Goal: Transaction & Acquisition: Download file/media

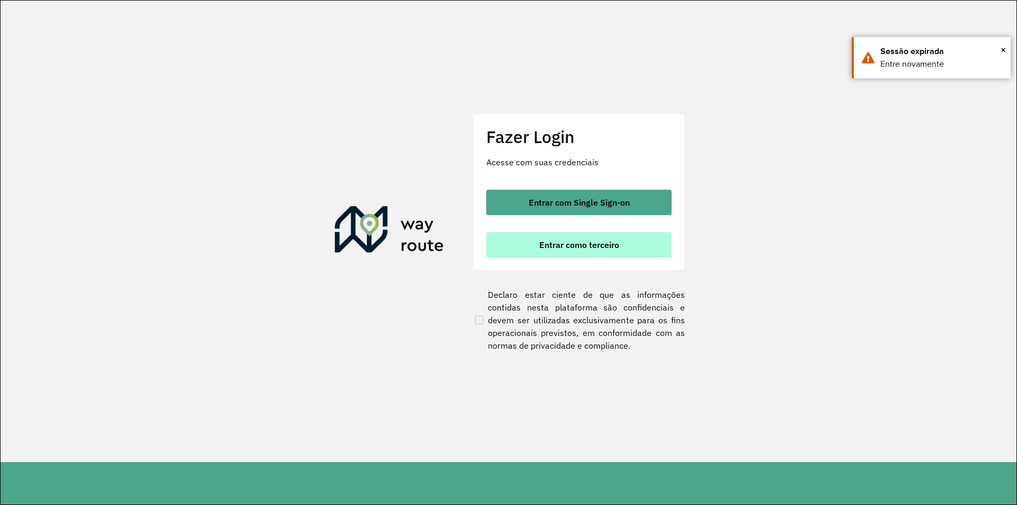
click at [565, 233] on button "Entrar como terceiro" at bounding box center [578, 244] width 185 height 25
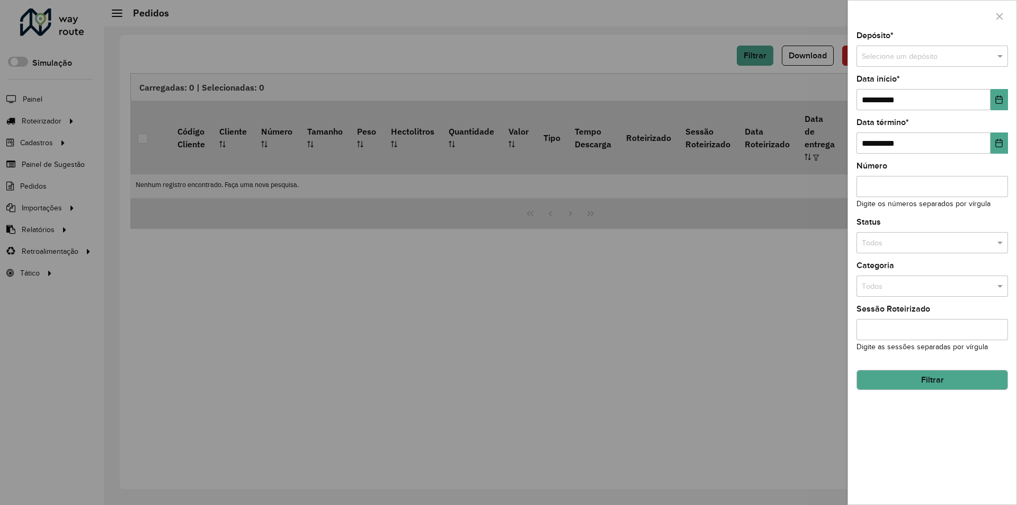
click at [599, 254] on div at bounding box center [508, 252] width 1017 height 505
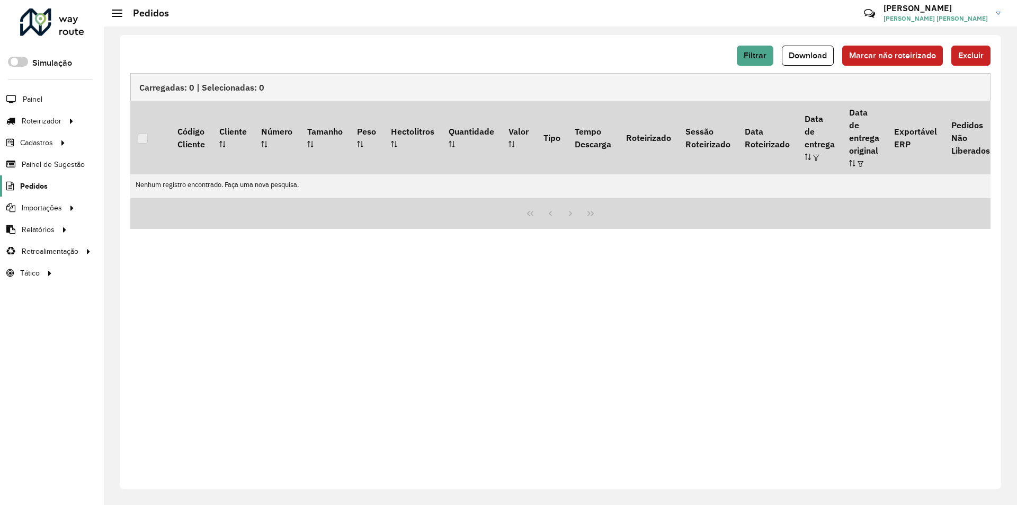
click at [31, 182] on span "Pedidos" at bounding box center [34, 186] width 28 height 11
click at [23, 184] on span "Pedidos" at bounding box center [34, 186] width 28 height 11
click at [758, 54] on span "Filtrar" at bounding box center [755, 55] width 23 height 9
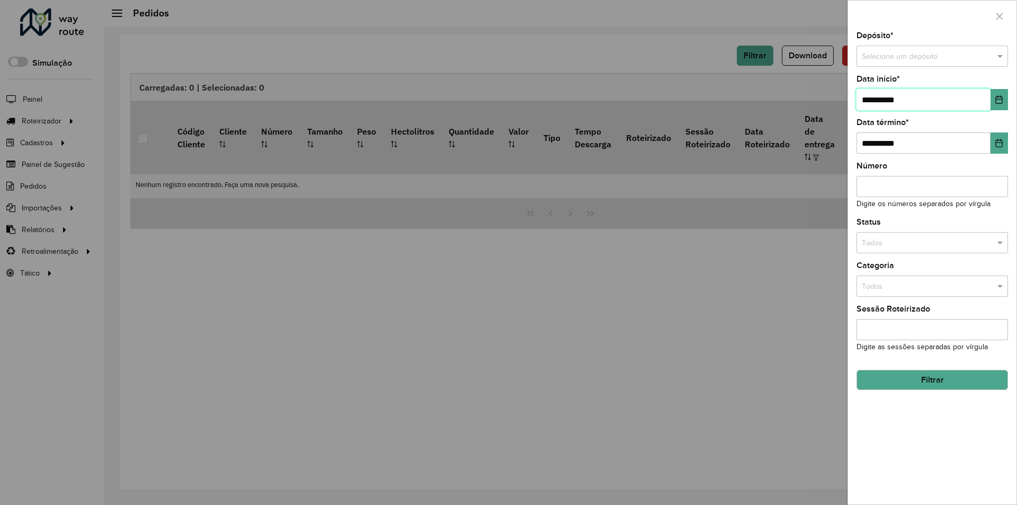
click at [870, 101] on input "**********" at bounding box center [924, 99] width 134 height 21
type input "**********"
click at [893, 246] on input "text" at bounding box center [922, 243] width 120 height 12
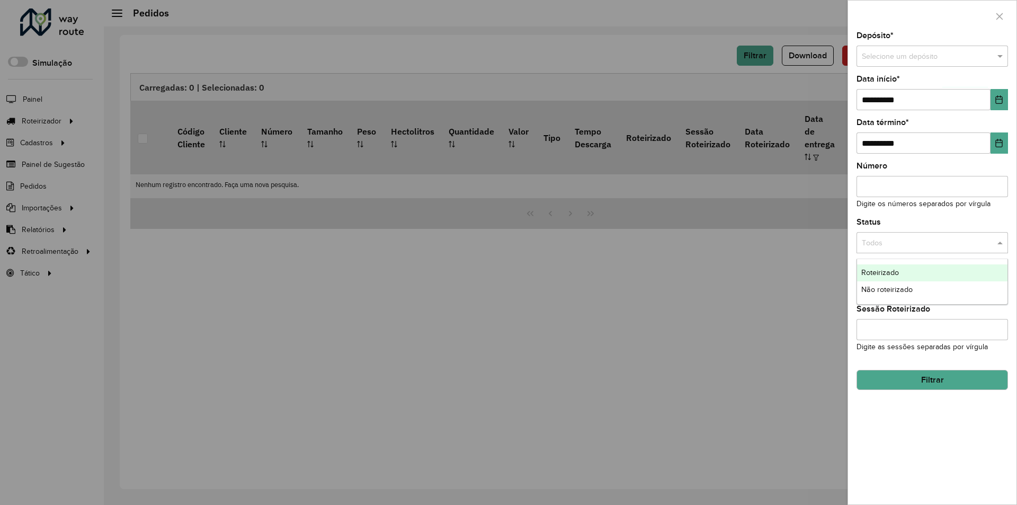
click at [881, 273] on span "Roteirizado" at bounding box center [880, 272] width 38 height 8
click at [918, 380] on button "Filtrar" at bounding box center [933, 380] width 152 height 20
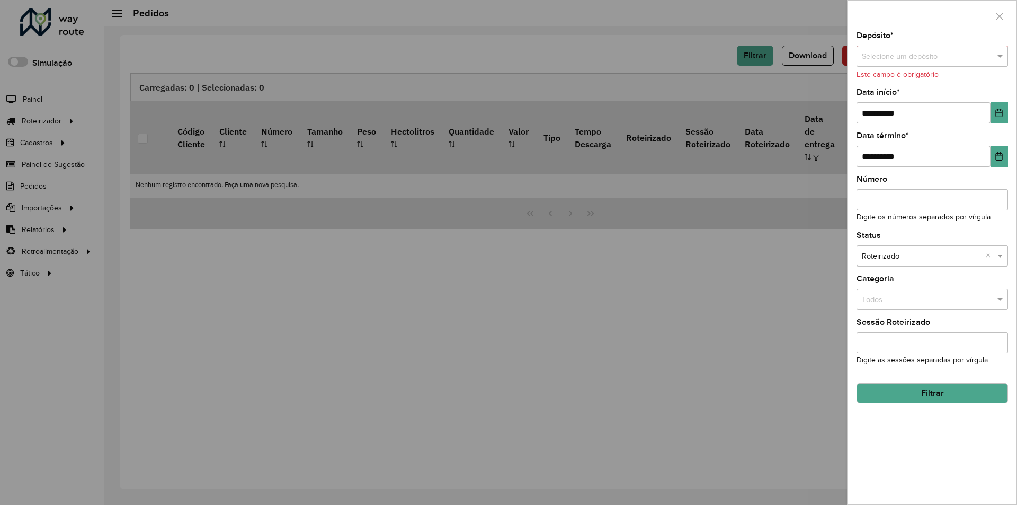
click at [878, 70] on div "Este campo é obrigatório" at bounding box center [933, 74] width 152 height 11
click at [899, 56] on input "text" at bounding box center [922, 57] width 120 height 12
click at [891, 84] on span "ASANORTE - C.Maior" at bounding box center [896, 86] width 70 height 8
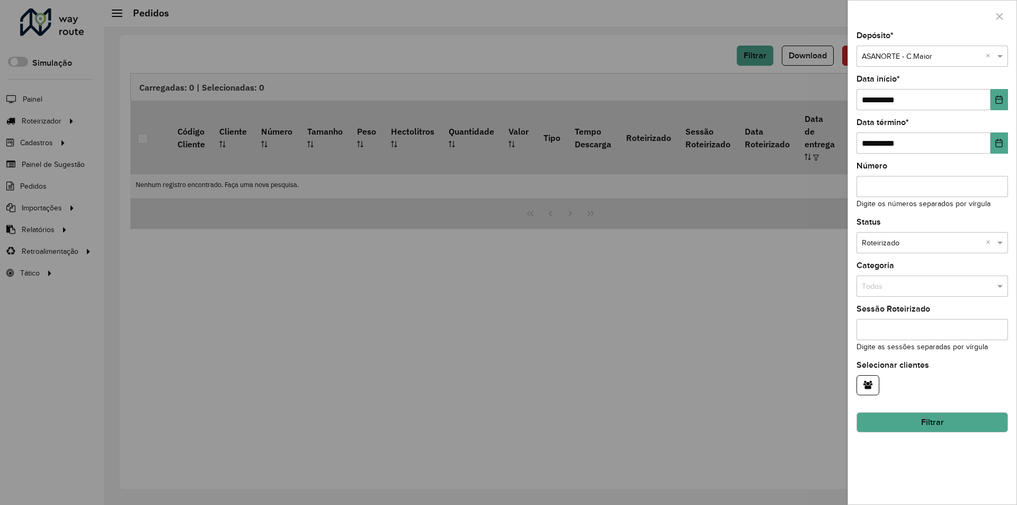
click at [915, 434] on div "**********" at bounding box center [932, 268] width 168 height 473
click at [919, 429] on button "Filtrar" at bounding box center [933, 422] width 152 height 20
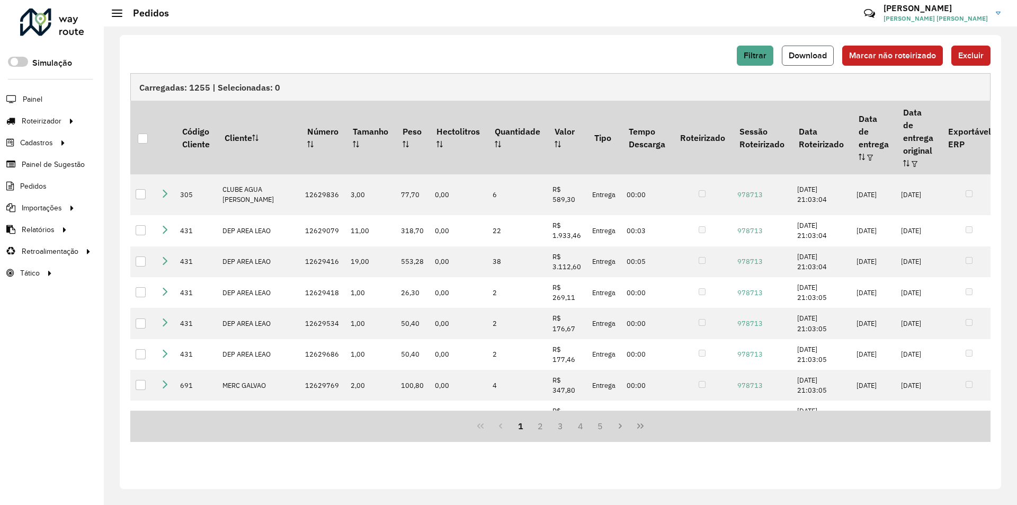
click at [804, 59] on span "Download" at bounding box center [808, 55] width 38 height 9
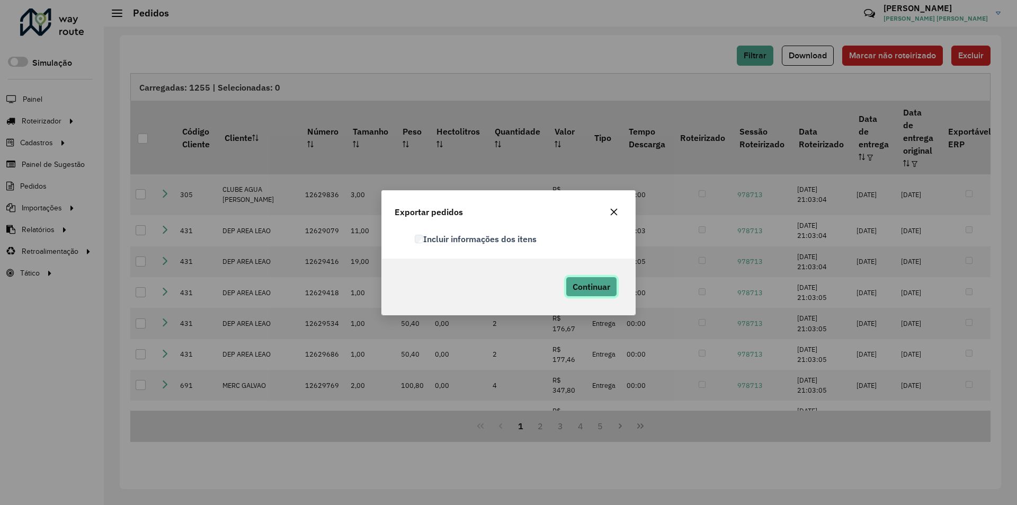
click at [609, 291] on span "Continuar" at bounding box center [592, 286] width 38 height 11
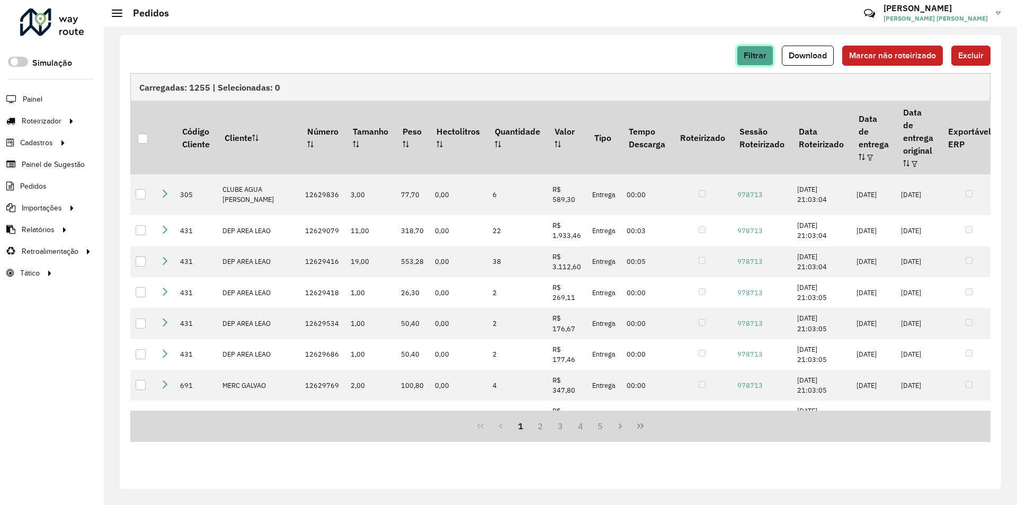
click at [760, 55] on span "Filtrar" at bounding box center [755, 55] width 23 height 9
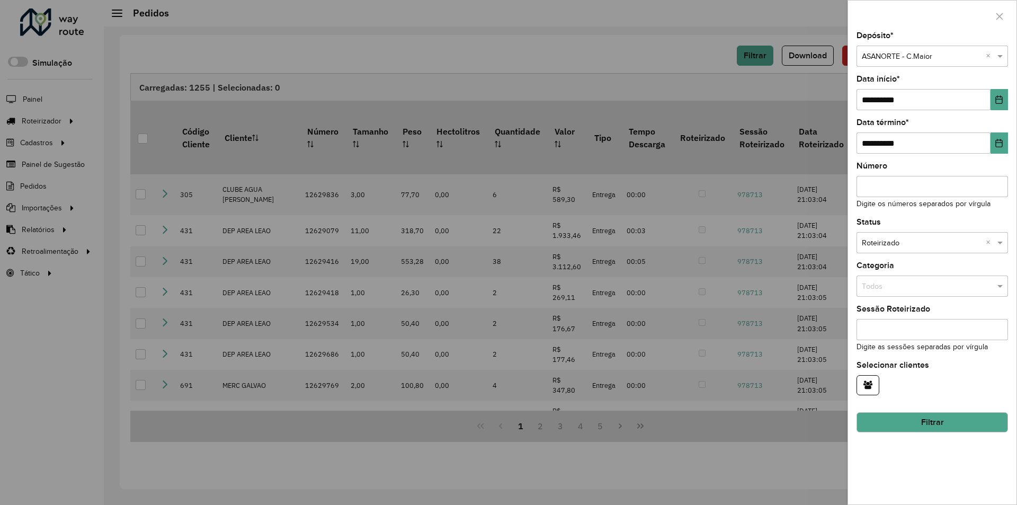
click at [630, 96] on div at bounding box center [508, 252] width 1017 height 505
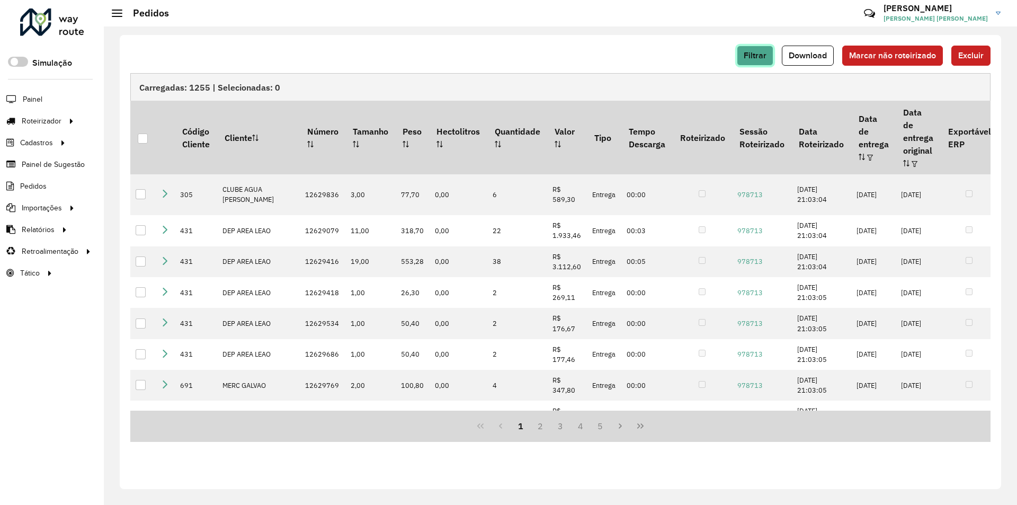
click at [769, 59] on button "Filtrar" at bounding box center [755, 56] width 37 height 20
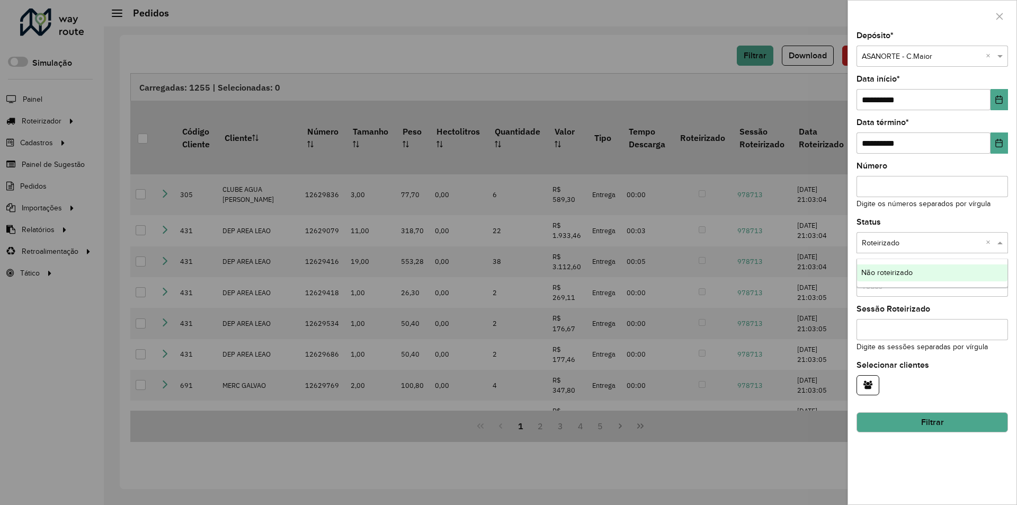
click at [905, 241] on input "text" at bounding box center [922, 243] width 120 height 12
click at [900, 273] on span "Não roteirizado" at bounding box center [886, 272] width 51 height 8
click at [921, 418] on button "Filtrar" at bounding box center [933, 422] width 152 height 20
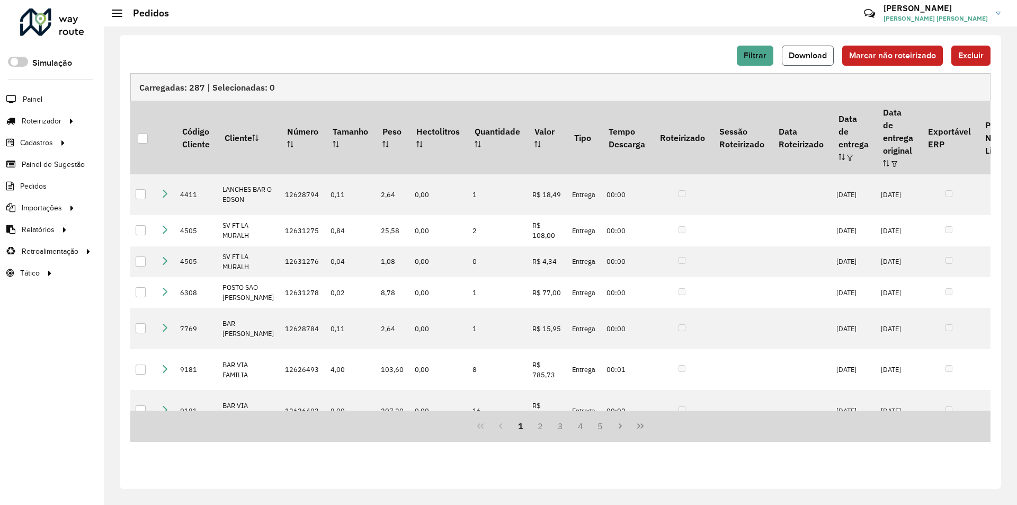
click at [823, 57] on span "Download" at bounding box center [808, 55] width 38 height 9
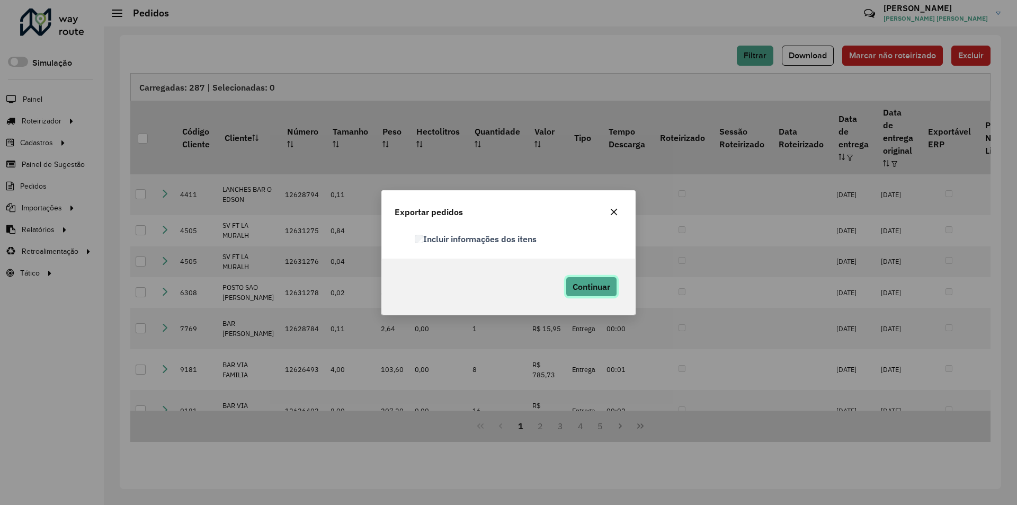
click at [601, 284] on span "Continuar" at bounding box center [592, 286] width 38 height 11
